Goal: Task Accomplishment & Management: Manage account settings

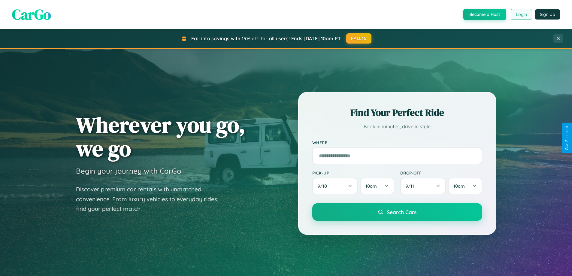
click at [521, 14] on button "Login" at bounding box center [521, 14] width 21 height 11
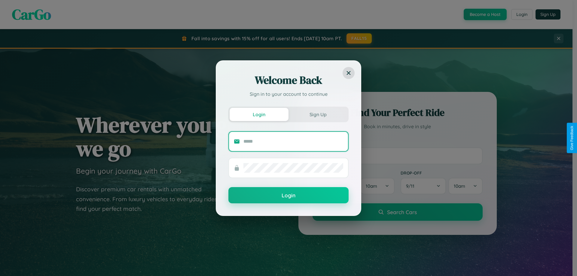
click at [293, 141] on input "text" at bounding box center [293, 142] width 100 height 10
type input "**********"
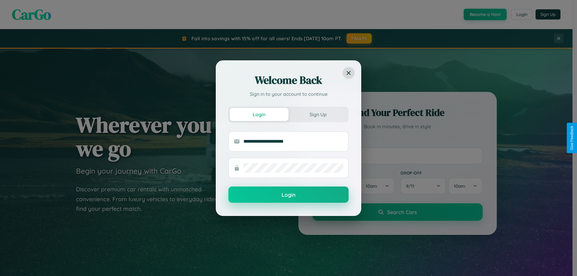
click at [288, 195] on button "Login" at bounding box center [288, 194] width 120 height 16
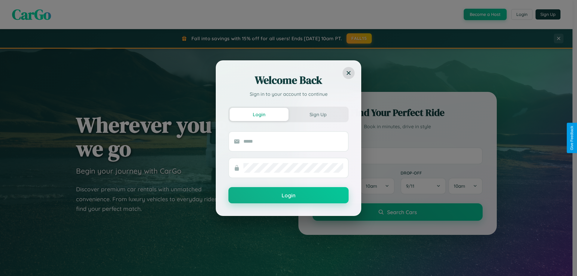
click at [521, 14] on div "Welcome Back Sign in to your account to continue Login Sign Up Login" at bounding box center [288, 138] width 577 height 276
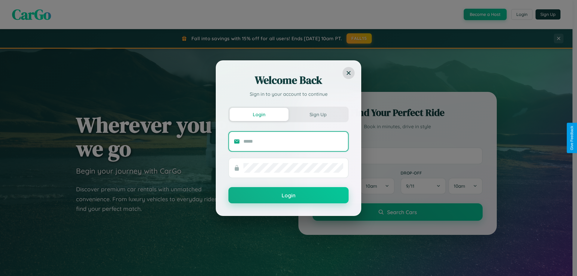
click at [293, 141] on input "text" at bounding box center [293, 142] width 100 height 10
type input "**********"
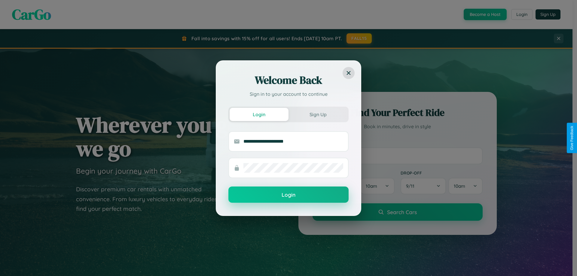
click at [288, 195] on button "Login" at bounding box center [288, 194] width 120 height 16
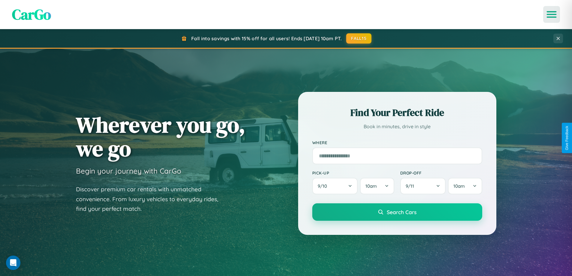
click at [552, 14] on icon "Open menu" at bounding box center [551, 14] width 9 height 5
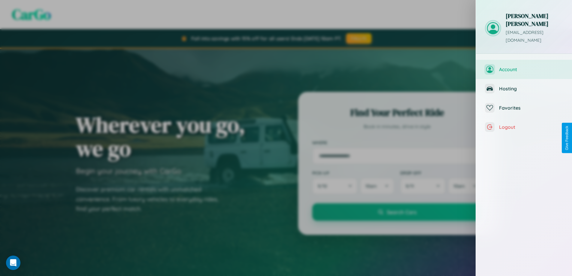
click at [524, 66] on span "Account" at bounding box center [531, 69] width 64 height 6
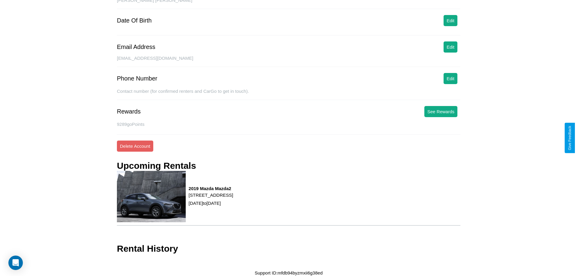
scroll to position [69, 0]
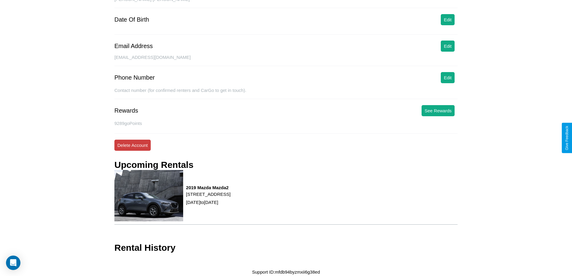
click at [132, 145] on button "Delete Account" at bounding box center [132, 145] width 36 height 11
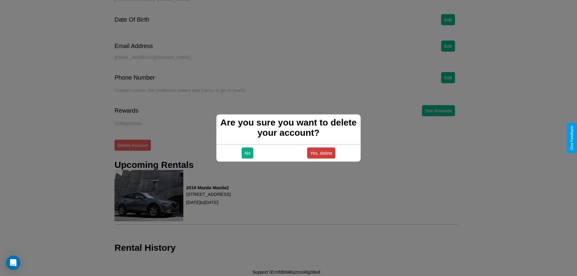
click at [321, 153] on button "Yes, delete" at bounding box center [321, 152] width 28 height 11
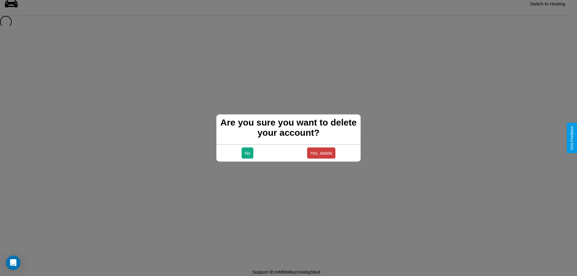
scroll to position [8, 0]
